Goal: Task Accomplishment & Management: Complete application form

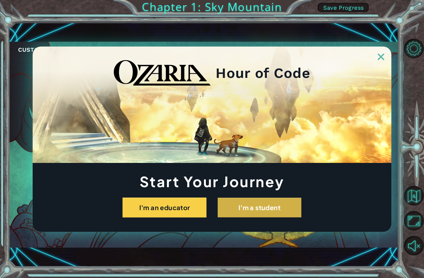
click at [239, 211] on button "I'm a student" at bounding box center [260, 207] width 84 height 20
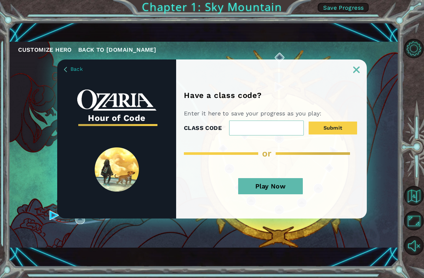
click at [358, 69] on img at bounding box center [356, 70] width 6 height 6
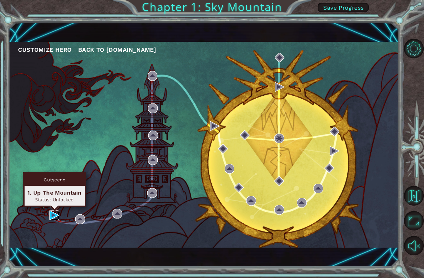
click at [52, 215] on img at bounding box center [54, 215] width 10 height 10
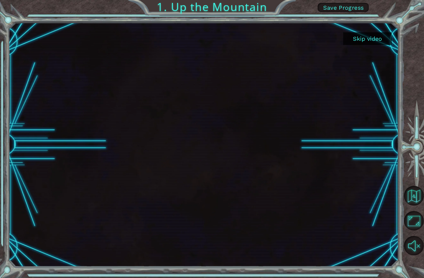
click at [358, 39] on button "Skip video" at bounding box center [367, 38] width 48 height 13
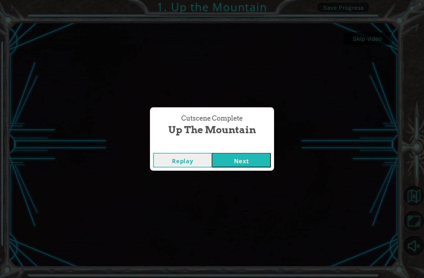
click at [244, 160] on button "Next" at bounding box center [241, 160] width 59 height 15
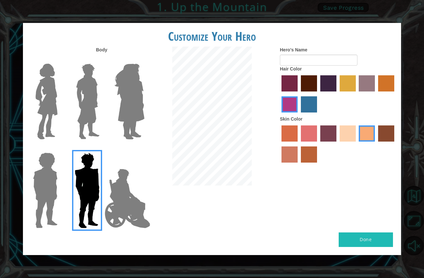
click at [133, 189] on img at bounding box center [127, 198] width 51 height 65
click at [144, 148] on input "Hero Jamie" at bounding box center [144, 148] width 0 height 0
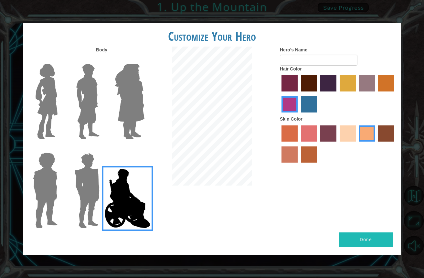
click at [32, 185] on img at bounding box center [45, 190] width 30 height 81
click at [60, 148] on input "Hero Steven" at bounding box center [60, 148] width 0 height 0
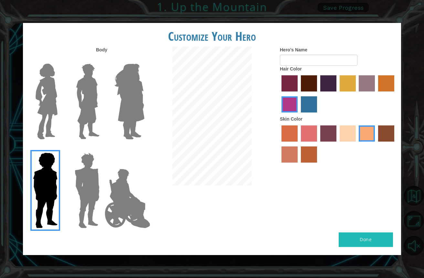
click at [47, 127] on img at bounding box center [46, 101] width 27 height 81
click at [60, 59] on input "Hero Connie" at bounding box center [60, 59] width 0 height 0
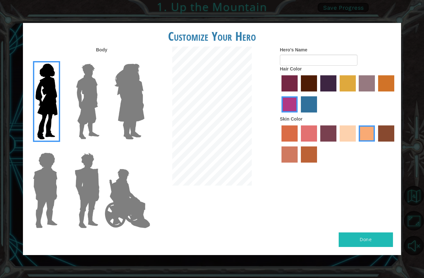
click at [303, 91] on label "maroon hair color" at bounding box center [309, 83] width 16 height 16
click at [299, 94] on input "maroon hair color" at bounding box center [299, 94] width 0 height 0
click at [295, 163] on label "burning sand skin color" at bounding box center [289, 154] width 16 height 16
click at [395, 144] on input "burning sand skin color" at bounding box center [395, 144] width 0 height 0
click at [362, 139] on label "tacao skin color" at bounding box center [367, 133] width 16 height 16
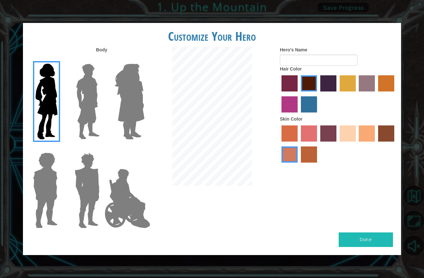
click at [357, 144] on input "tacao skin color" at bounding box center [357, 144] width 0 height 0
click at [324, 66] on input "Hero's Name" at bounding box center [319, 60] width 78 height 11
click at [130, 102] on img at bounding box center [129, 101] width 35 height 81
click at [144, 59] on input "Hero Amethyst" at bounding box center [144, 59] width 0 height 0
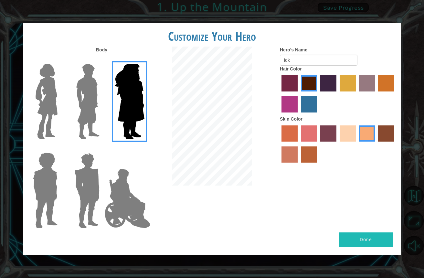
click at [97, 102] on img at bounding box center [87, 101] width 29 height 81
click at [102, 59] on input "Hero Lars" at bounding box center [102, 59] width 0 height 0
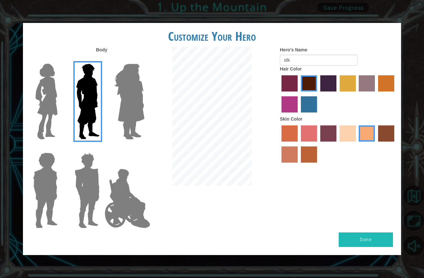
click at [41, 111] on img at bounding box center [46, 101] width 27 height 81
click at [60, 59] on input "Hero Connie" at bounding box center [60, 59] width 0 height 0
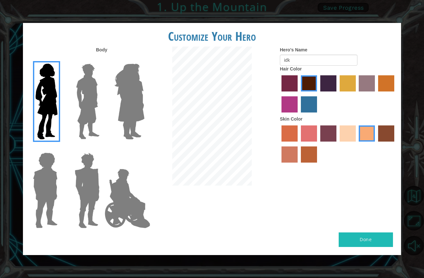
click at [120, 202] on img at bounding box center [127, 198] width 51 height 65
click at [144, 148] on input "Hero Jamie" at bounding box center [144, 148] width 0 height 0
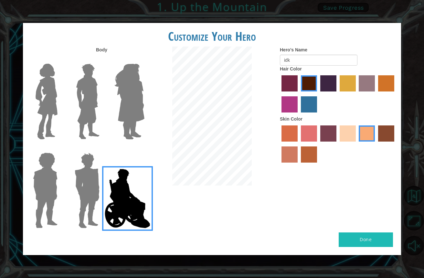
click at [103, 197] on img at bounding box center [127, 198] width 51 height 65
click at [144, 148] on input "Hero Jamie" at bounding box center [144, 148] width 0 height 0
click at [89, 198] on img at bounding box center [87, 190] width 30 height 81
click at [102, 148] on input "Hero Garnet" at bounding box center [102, 148] width 0 height 0
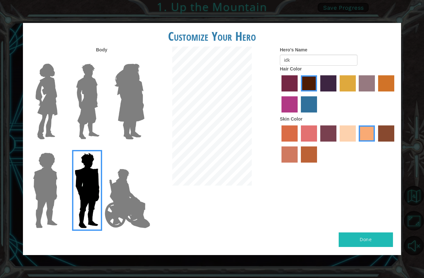
click at [51, 197] on img at bounding box center [45, 190] width 30 height 81
click at [60, 148] on input "Hero Steven" at bounding box center [60, 148] width 0 height 0
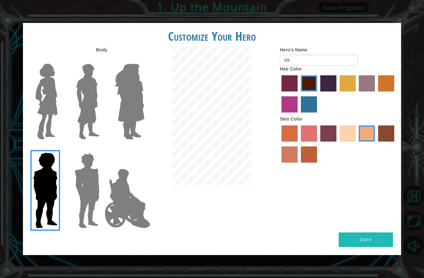
click at [53, 115] on img at bounding box center [46, 101] width 27 height 81
click at [60, 59] on input "Hero Connie" at bounding box center [60, 59] width 0 height 0
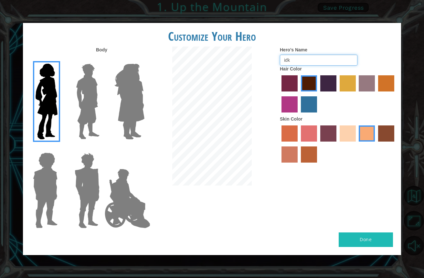
click at [299, 66] on input "idk" at bounding box center [319, 60] width 78 height 11
type input "idkLl"
